Goal: Transaction & Acquisition: Register for event/course

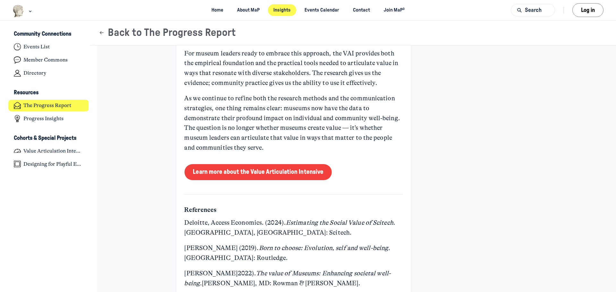
scroll to position [2471, 0]
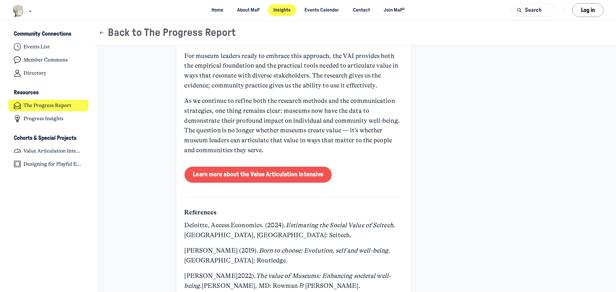
click at [262, 167] on link "Learn more about the Value Articulation Intensive" at bounding box center [257, 175] width 147 height 16
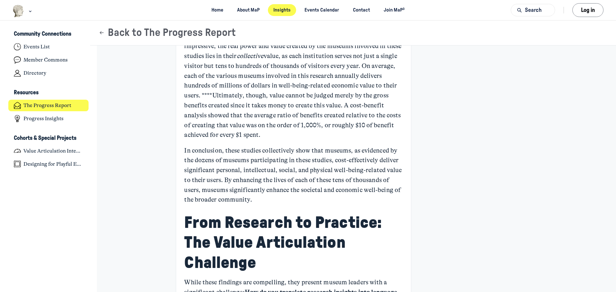
scroll to position [1244, 0]
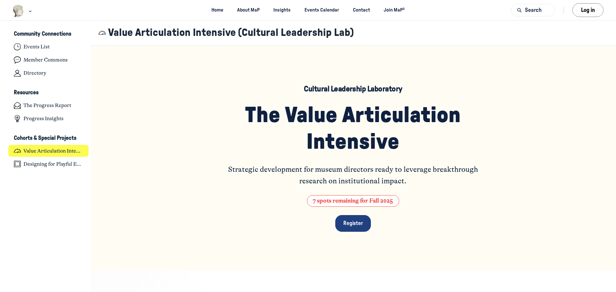
scroll to position [2035, 1261]
click at [346, 224] on link "Register" at bounding box center [353, 223] width 36 height 17
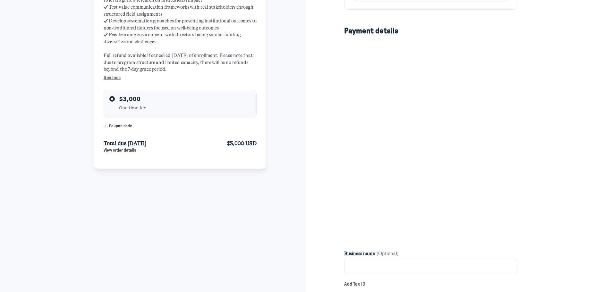
scroll to position [142, 0]
